Goal: Task Accomplishment & Management: Complete application form

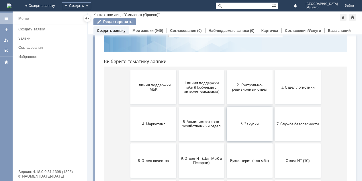
scroll to position [97, 0]
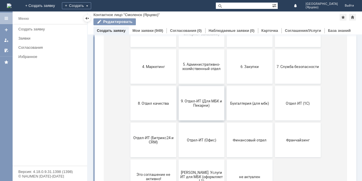
click at [194, 103] on span "9. Отдел-ИТ (Для МБК и Пекарни)" at bounding box center [201, 103] width 42 height 9
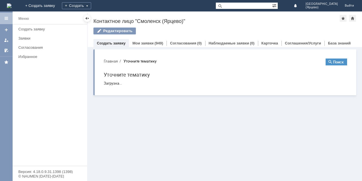
scroll to position [0, 0]
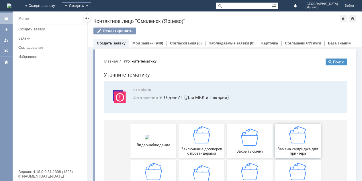
click at [289, 140] on img at bounding box center [297, 134] width 17 height 17
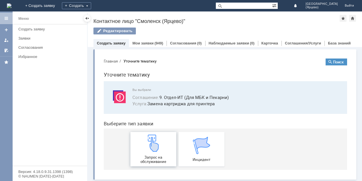
click at [161, 144] on div "Запрос на обслуживание" at bounding box center [153, 148] width 42 height 29
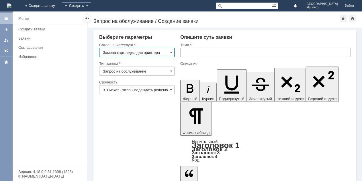
drag, startPoint x: 0, startPoint y: 0, endPoint x: 170, endPoint y: 144, distance: 222.7
